Goal: Find specific page/section: Find specific page/section

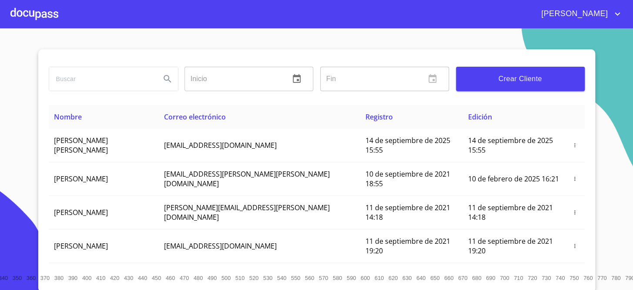
click at [128, 78] on input "search" at bounding box center [101, 79] width 104 height 24
type input "[PERSON_NAME]"
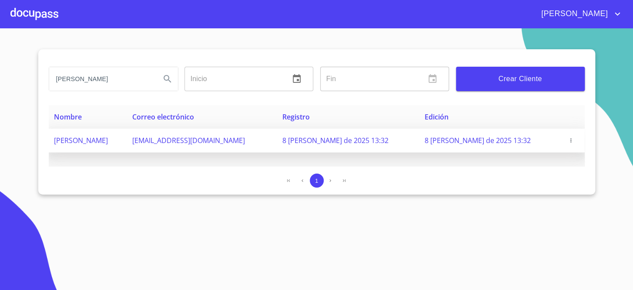
click at [108, 139] on span "[PERSON_NAME]" at bounding box center [81, 140] width 54 height 10
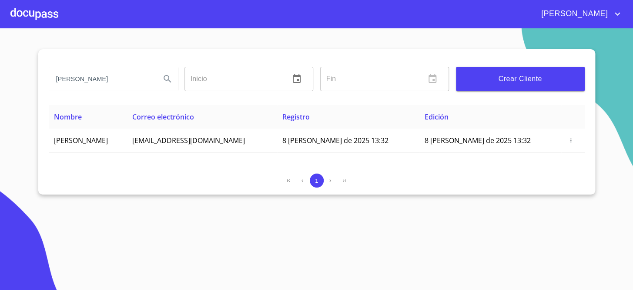
click at [26, 11] on div at bounding box center [34, 14] width 48 height 28
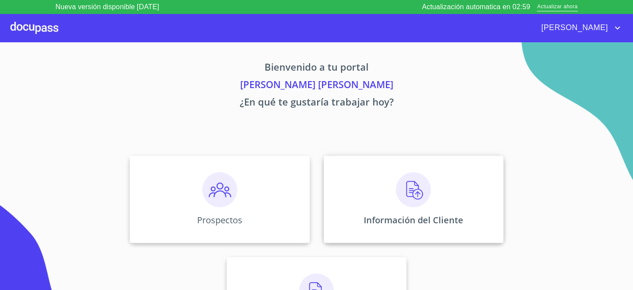
click at [387, 177] on div "Información del Cliente" at bounding box center [414, 198] width 180 height 87
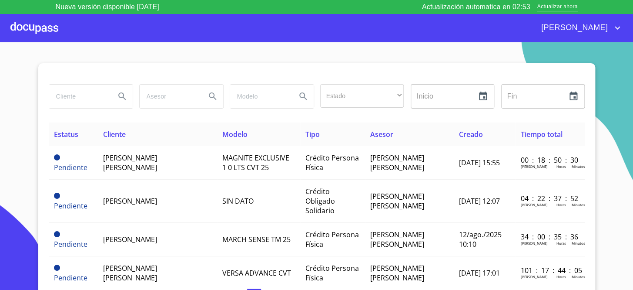
click at [100, 94] on input "search" at bounding box center [78, 96] width 59 height 24
type input "[PERSON_NAME]"
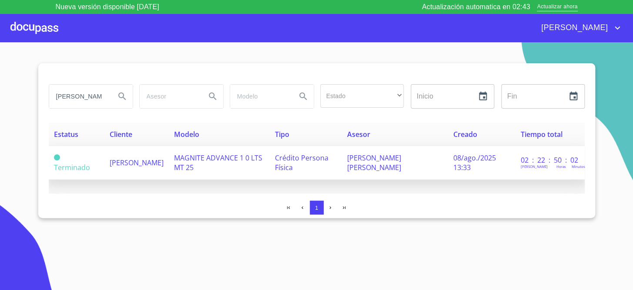
click at [144, 158] on span "[PERSON_NAME]" at bounding box center [137, 163] width 54 height 10
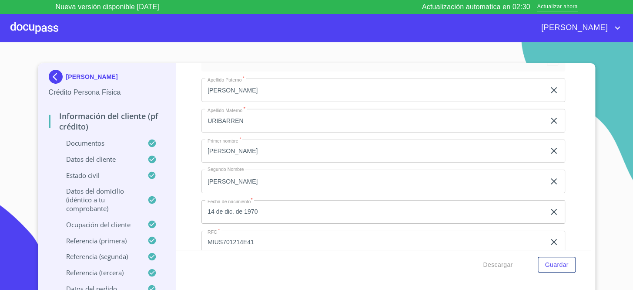
scroll to position [2621, 0]
